Goal: Information Seeking & Learning: Learn about a topic

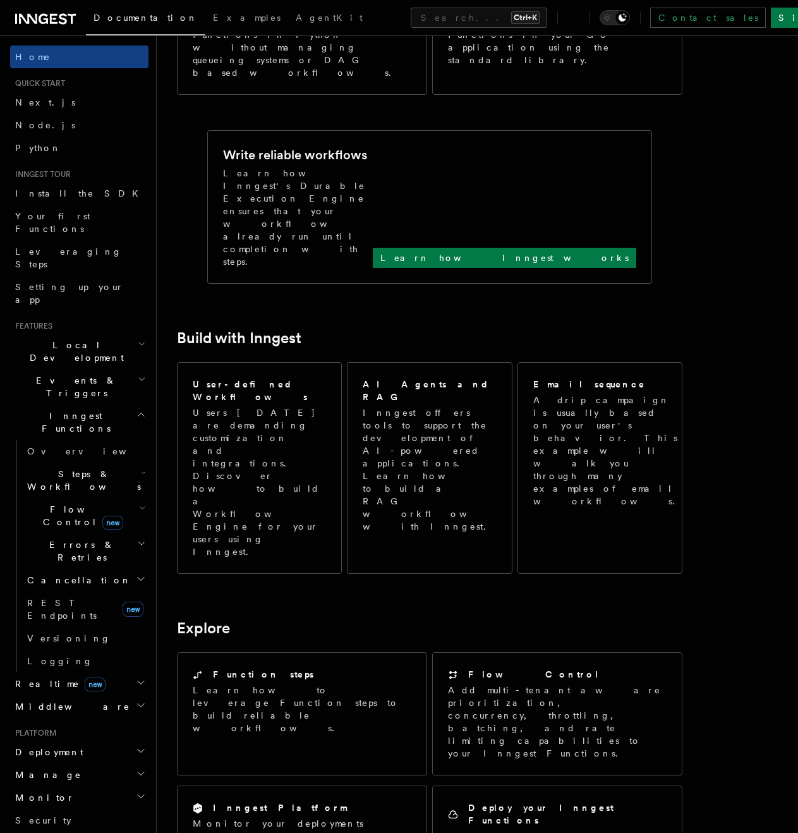
scroll to position [780, 0]
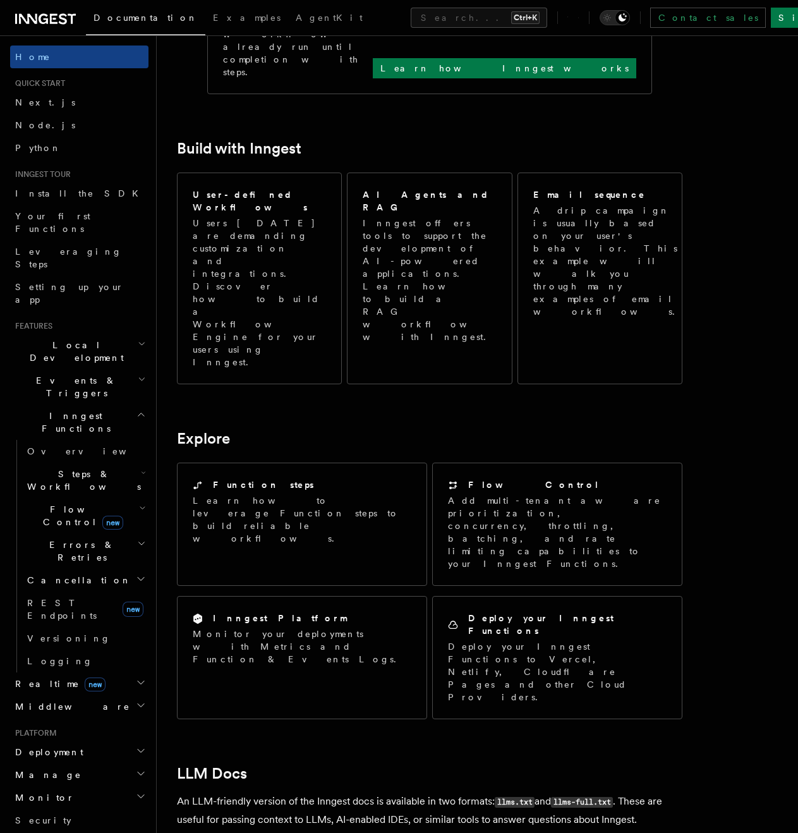
scroll to position [695, 0]
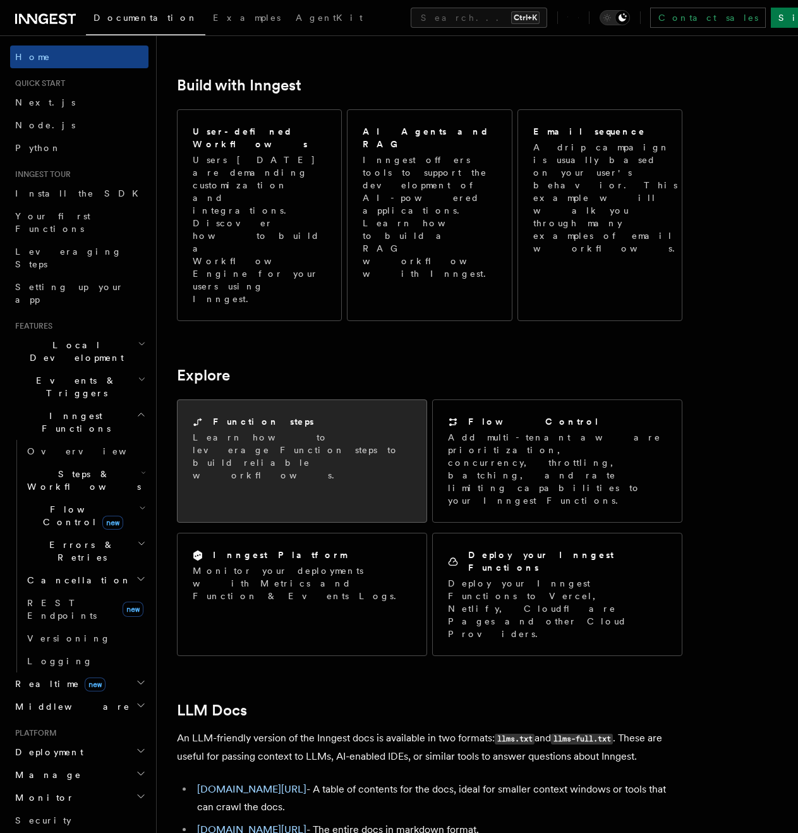
click at [303, 415] on div "Function steps Learn how to leverage Function steps to build reliable workflows." at bounding box center [302, 448] width 219 height 66
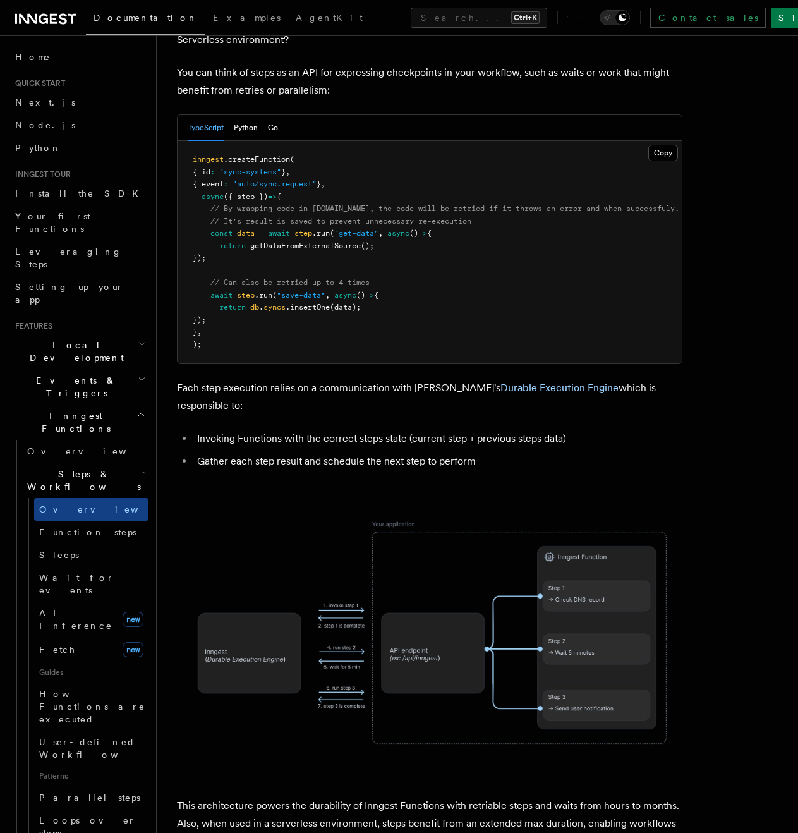
scroll to position [63, 0]
